Goal: Use online tool/utility: Use online tool/utility

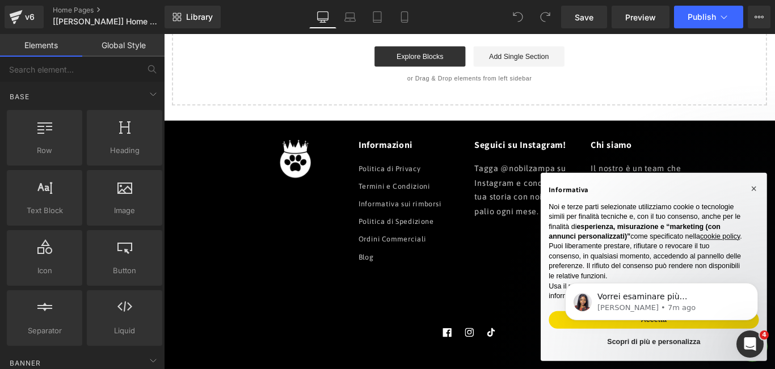
scroll to position [2773, 0]
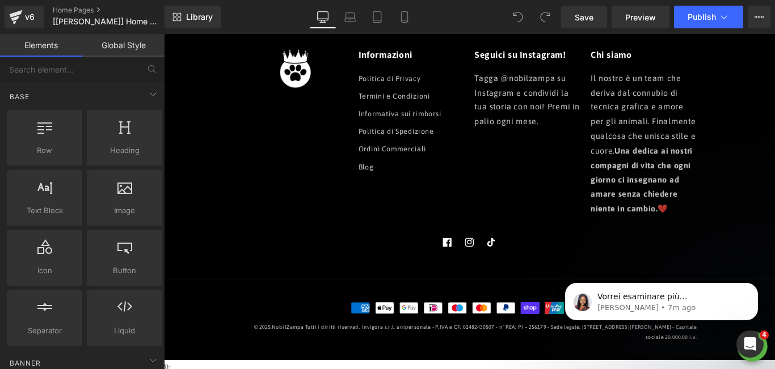
drag, startPoint x: 367, startPoint y: 237, endPoint x: 331, endPoint y: 218, distance: 40.4
click at [331, 218] on div at bounding box center [311, 145] width 119 height 188
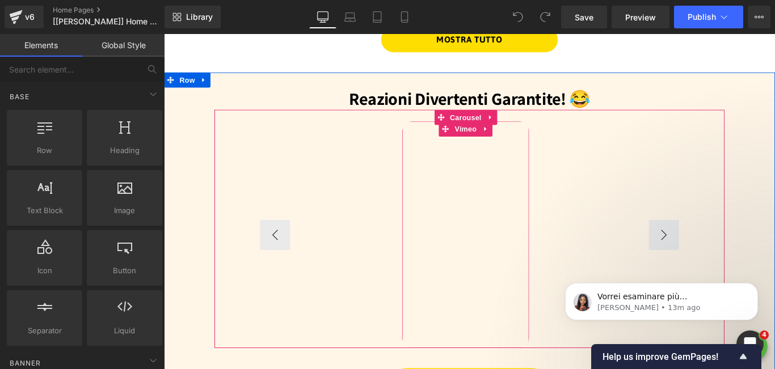
scroll to position [1078, 0]
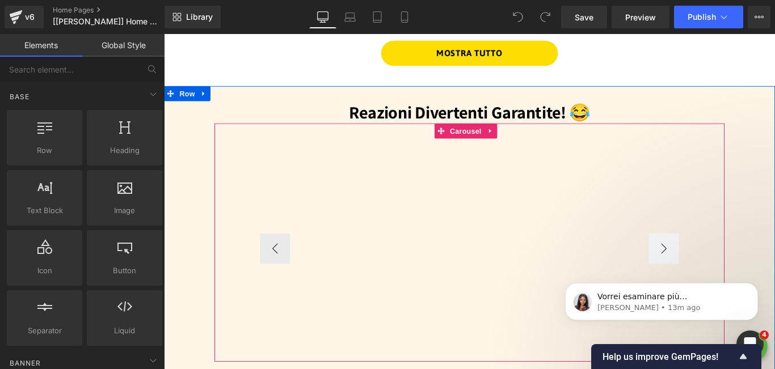
click at [714, 268] on button "›" at bounding box center [726, 275] width 34 height 34
click at [759, 196] on div "Vimeo Vimeo Vimeo Vimeo" at bounding box center [507, 269] width 573 height 268
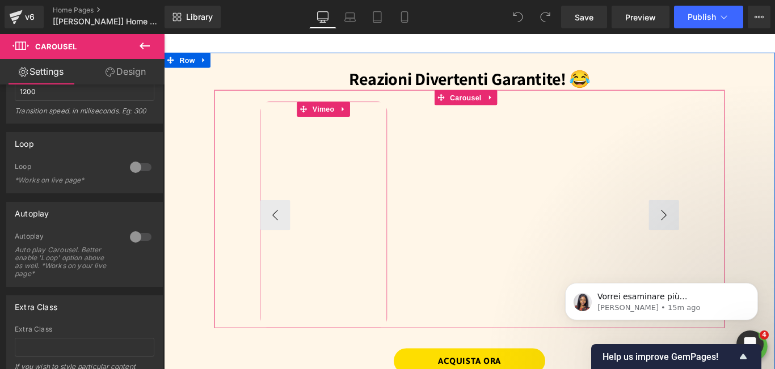
scroll to position [1135, 0]
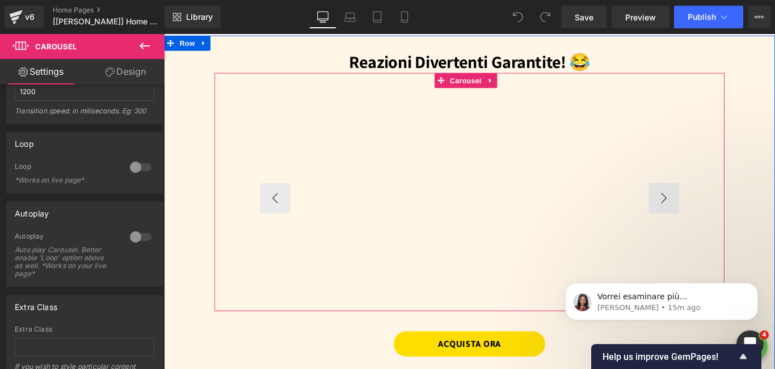
click at [758, 136] on div "Vimeo Vimeo Vimeo Vimeo" at bounding box center [507, 212] width 573 height 268
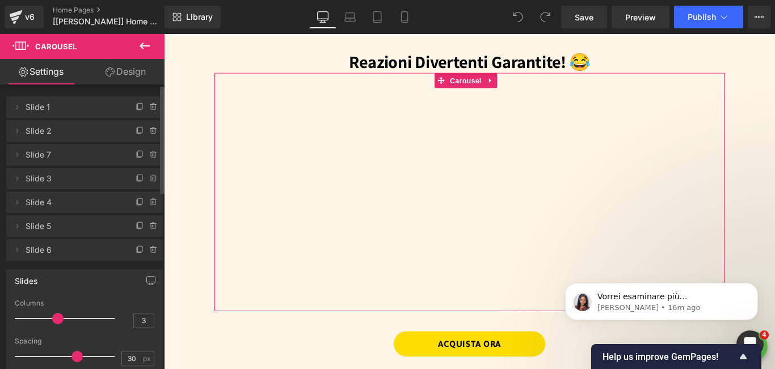
scroll to position [0, 0]
click at [119, 75] on link "Design" at bounding box center [126, 72] width 82 height 26
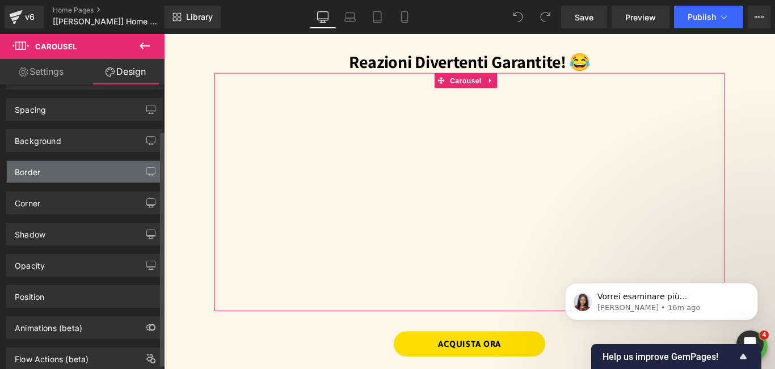
scroll to position [62, 0]
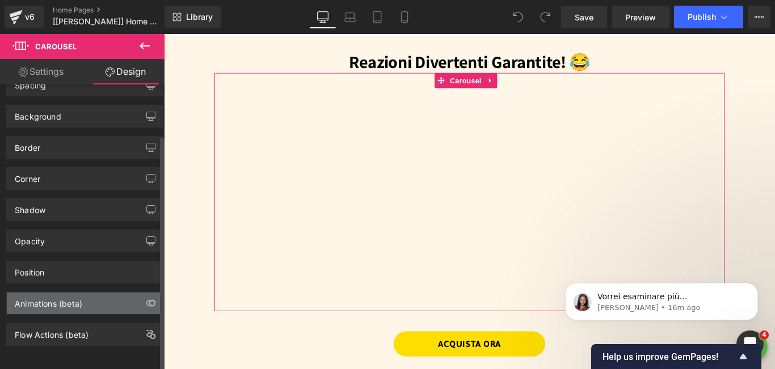
click at [81, 295] on div "Animations (beta)" at bounding box center [49, 301] width 68 height 16
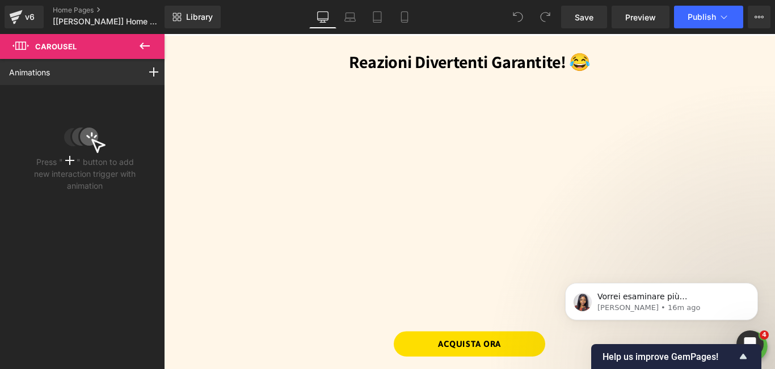
click at [143, 45] on icon at bounding box center [145, 46] width 14 height 14
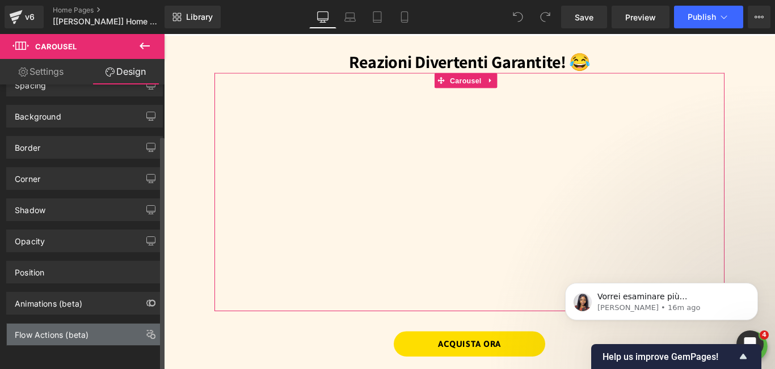
click at [43, 324] on div "Flow Actions (beta)" at bounding box center [52, 332] width 74 height 16
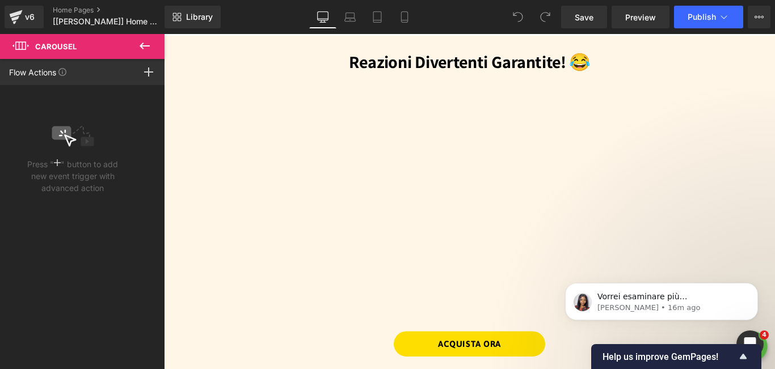
click at [142, 44] on icon at bounding box center [145, 46] width 10 height 7
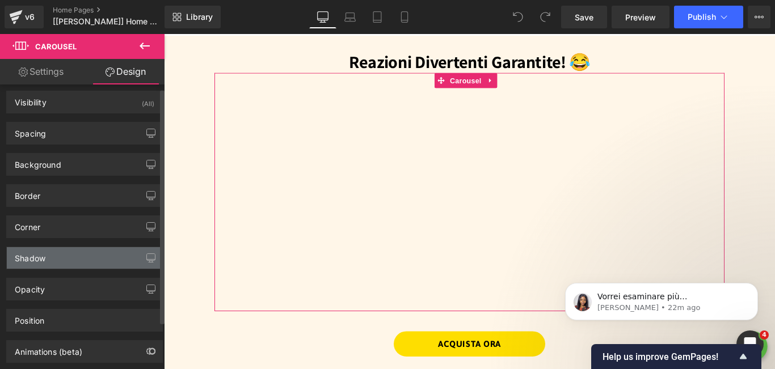
scroll to position [0, 0]
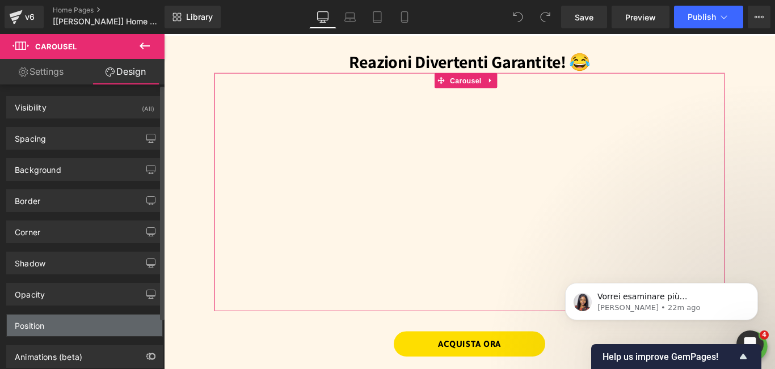
click at [58, 321] on div "Position" at bounding box center [85, 326] width 156 height 22
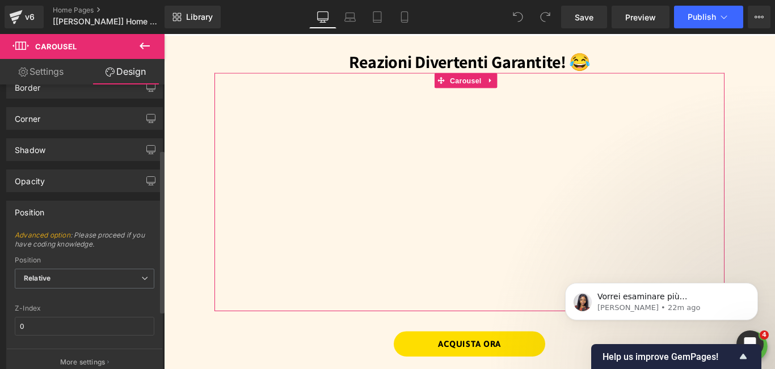
scroll to position [170, 0]
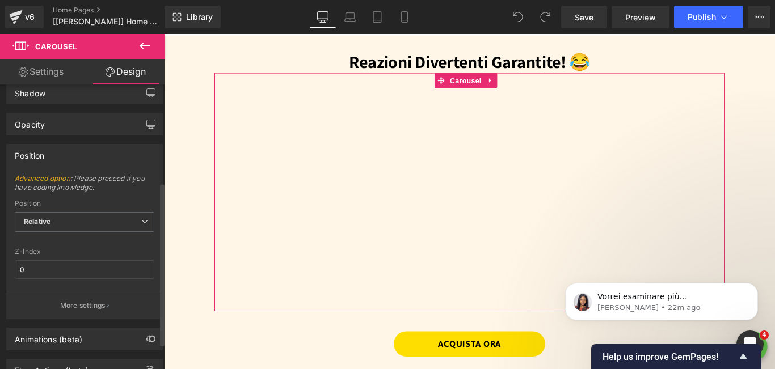
click at [82, 153] on div "Position" at bounding box center [85, 156] width 156 height 22
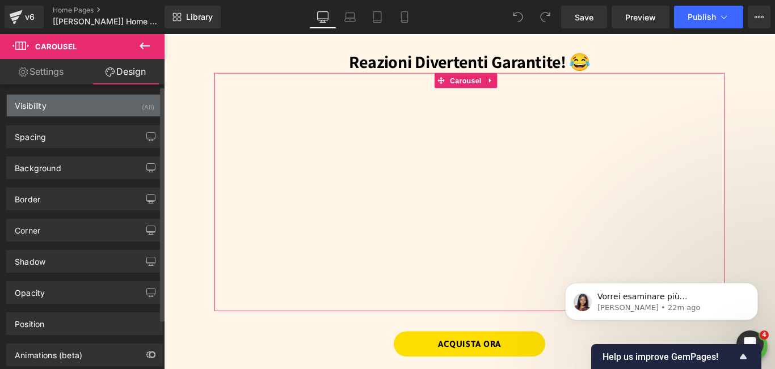
scroll to position [0, 0]
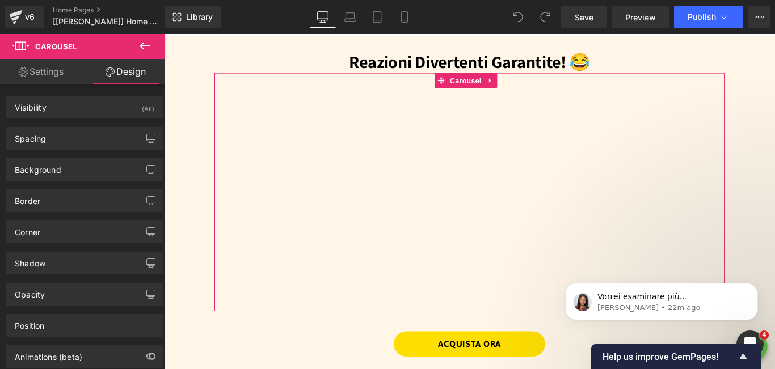
click at [51, 71] on link "Settings" at bounding box center [41, 72] width 82 height 26
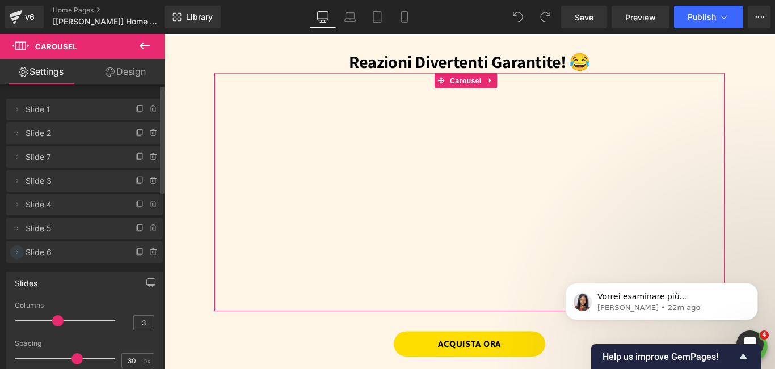
click at [15, 251] on icon at bounding box center [16, 252] width 9 height 9
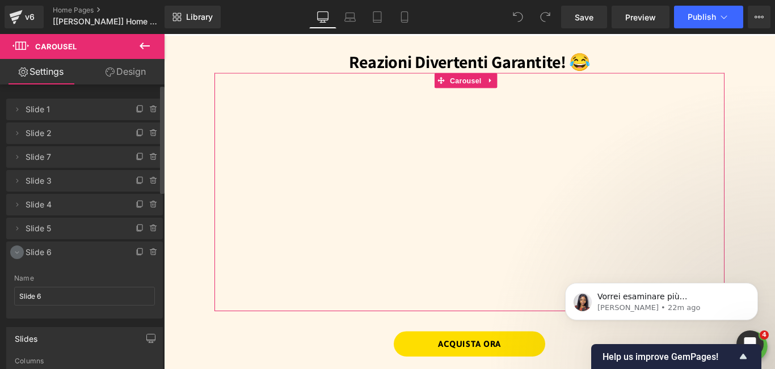
click at [15, 251] on icon at bounding box center [16, 252] width 9 height 9
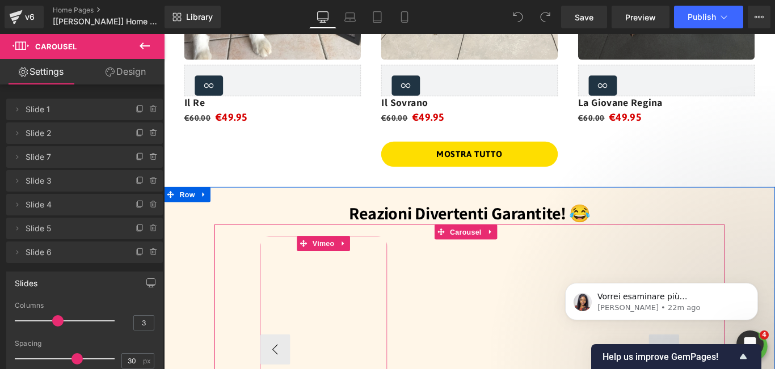
scroll to position [908, 0]
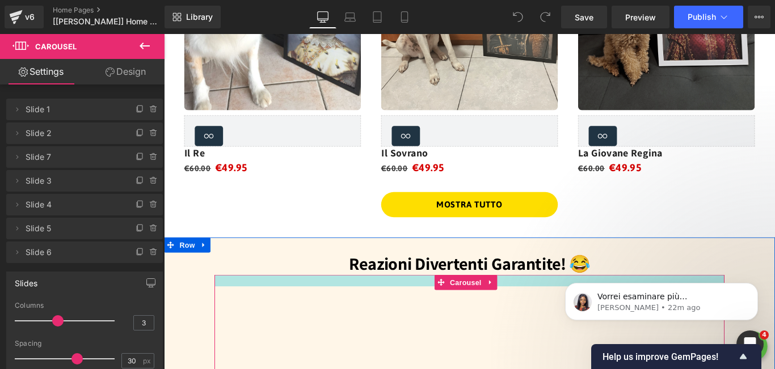
click at [309, 305] on div at bounding box center [507, 311] width 573 height 13
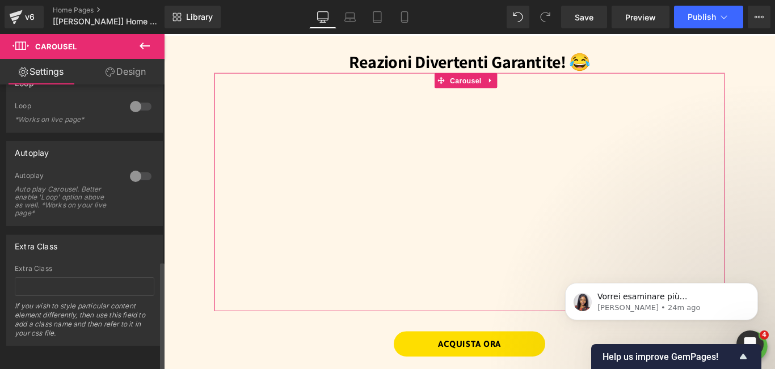
scroll to position [467, 0]
drag, startPoint x: 159, startPoint y: 279, endPoint x: 158, endPoint y: 310, distance: 31.3
click at [158, 310] on div "Delete Cancel Slide 1 Slide 1 Name Slide 1 Delete Cancel Slide 2 Slide 2 Name S…" at bounding box center [82, 230] width 165 height 290
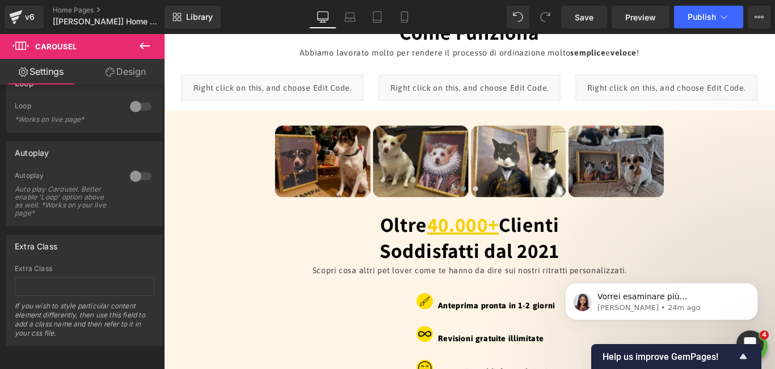
scroll to position [1532, 0]
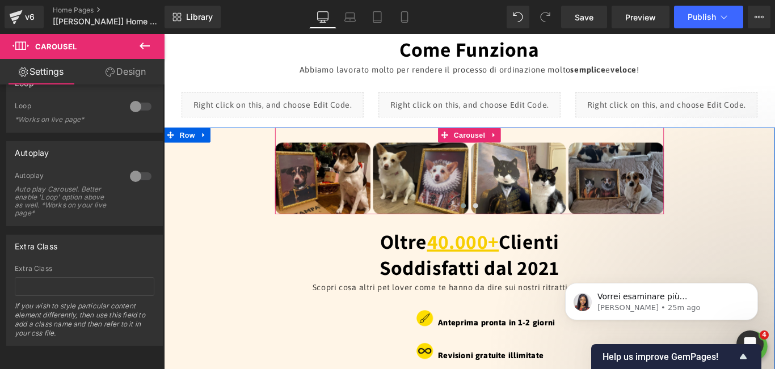
click at [411, 139] on div at bounding box center [507, 140] width 687 height 3
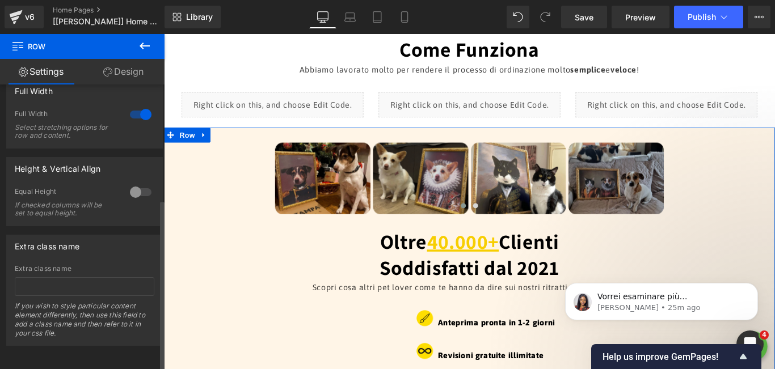
scroll to position [191, 0]
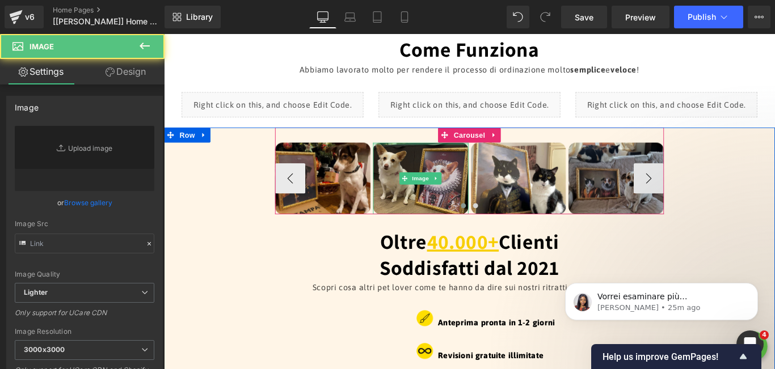
click at [457, 156] on div at bounding box center [452, 157] width 107 height 3
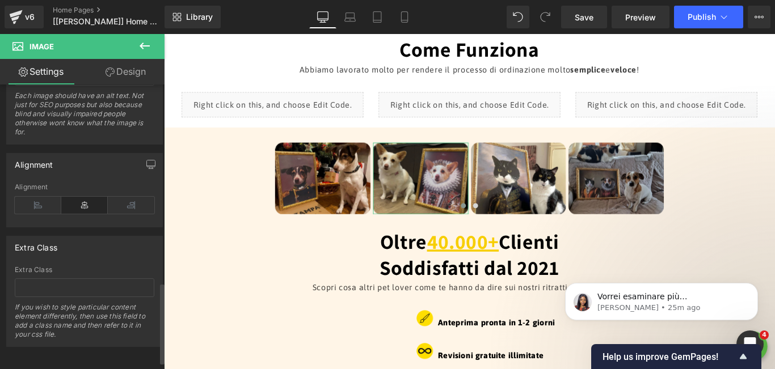
scroll to position [723, 0]
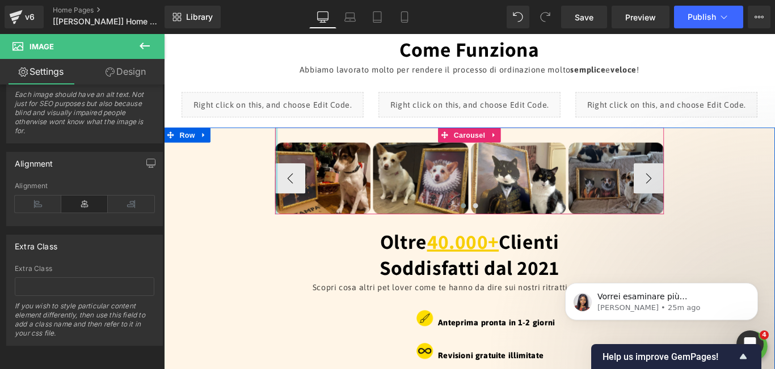
click at [289, 226] on div at bounding box center [290, 188] width 3 height 98
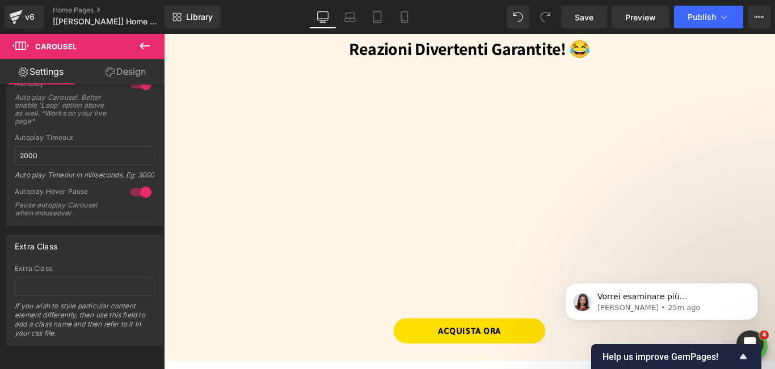
scroll to position [1135, 0]
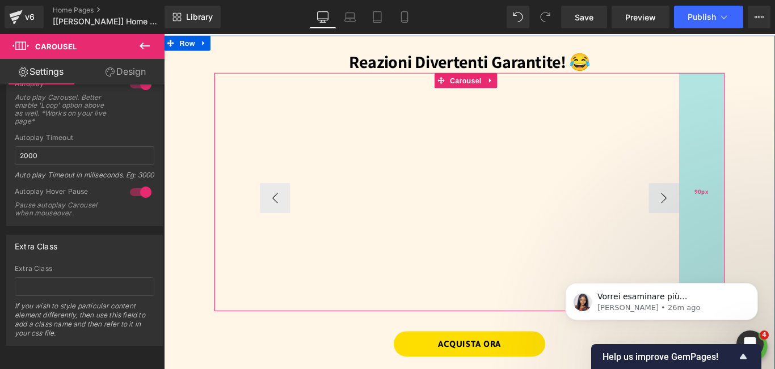
click at [775, 170] on div "90px" at bounding box center [768, 212] width 51 height 268
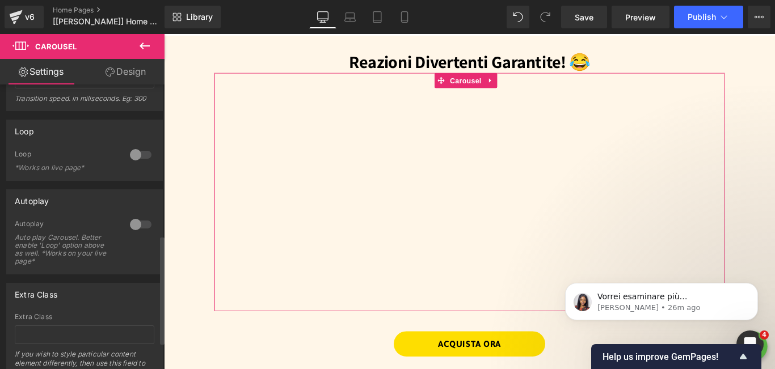
scroll to position [353, 0]
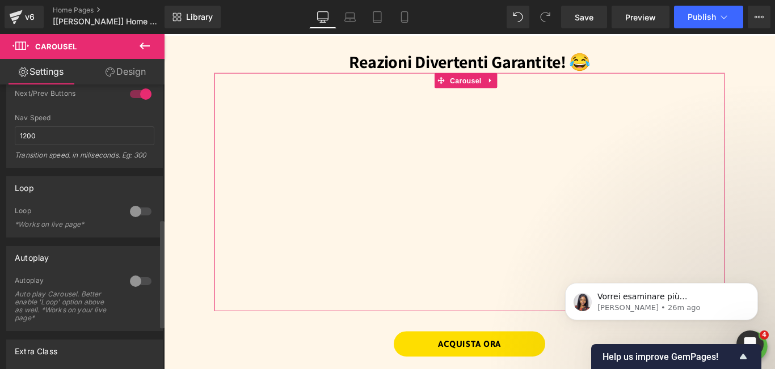
click at [137, 279] on div at bounding box center [140, 281] width 27 height 18
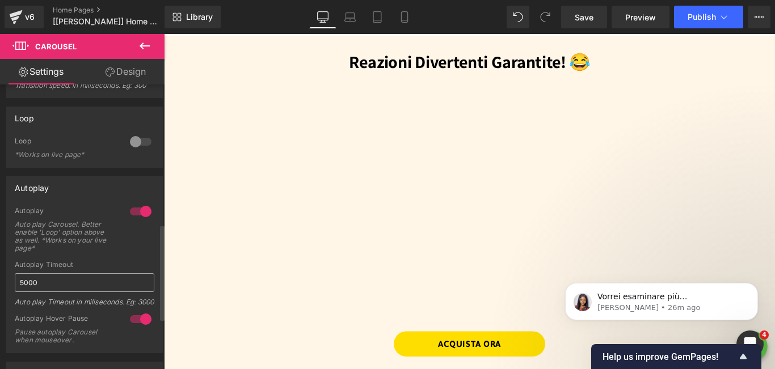
scroll to position [454, 0]
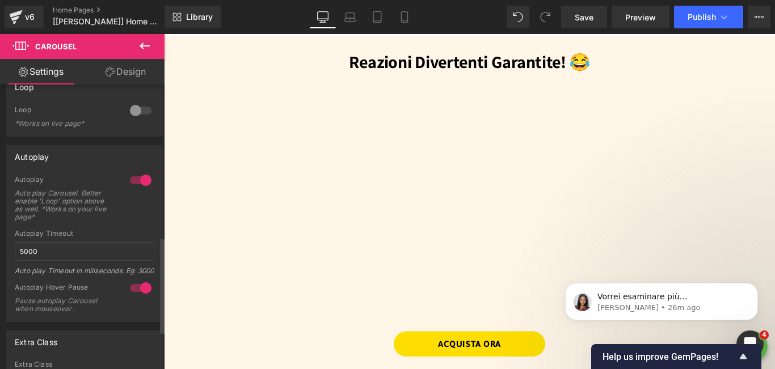
click at [144, 179] on div at bounding box center [140, 180] width 27 height 18
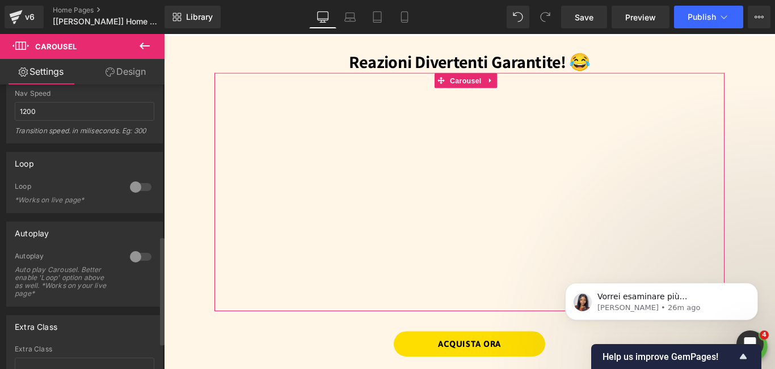
scroll to position [397, 0]
